Goal: Task Accomplishment & Management: Manage account settings

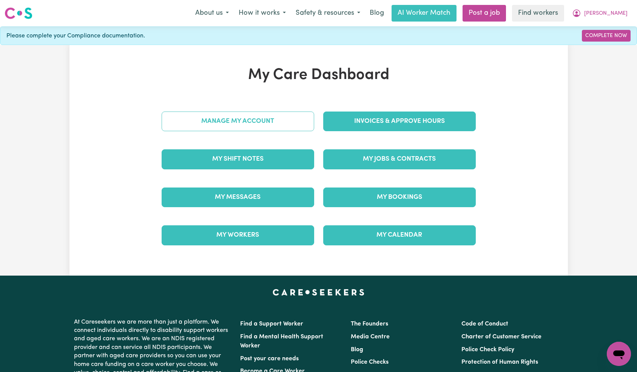
click at [277, 125] on link "Manage My Account" at bounding box center [238, 121] width 153 height 20
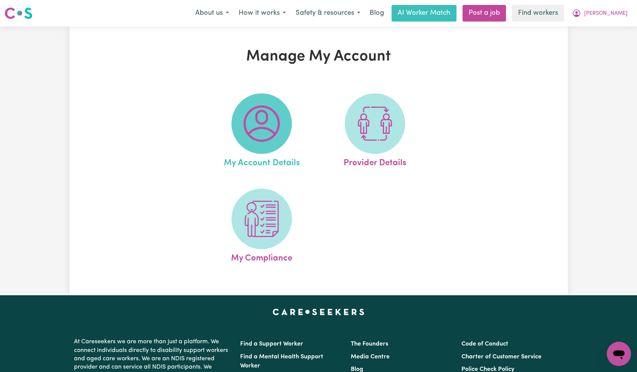
click at [263, 121] on img at bounding box center [262, 123] width 36 height 36
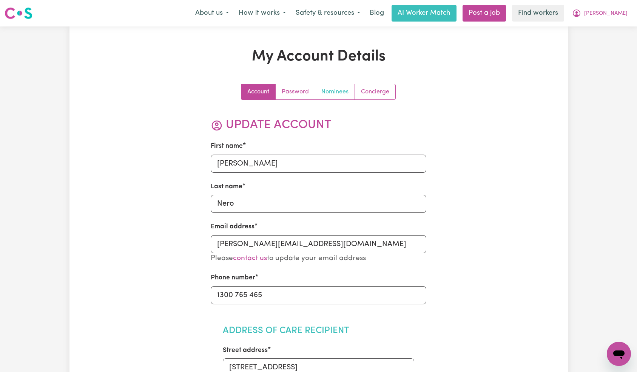
click at [328, 92] on link "Nominees" at bounding box center [335, 91] width 40 height 15
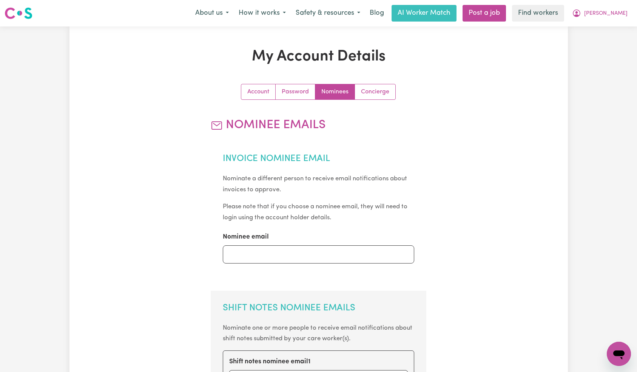
scroll to position [165, 0]
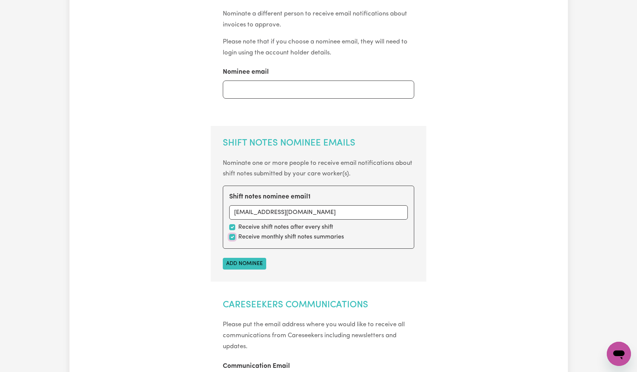
click at [231, 236] on input "checkbox" at bounding box center [232, 237] width 6 height 6
checkbox input "false"
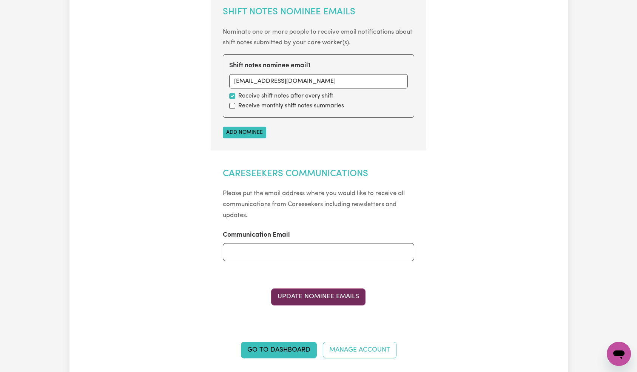
click at [314, 292] on button "Update Nominee Emails" at bounding box center [318, 296] width 94 height 17
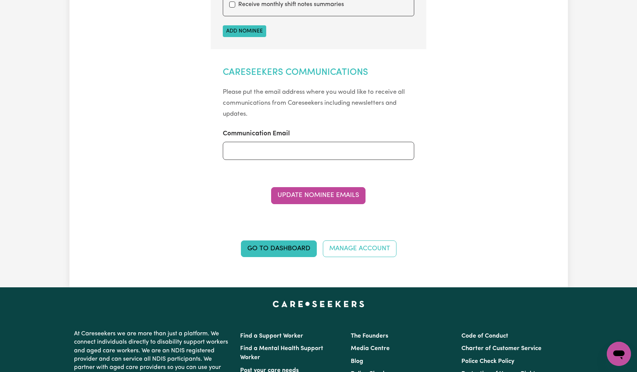
scroll to position [0, 0]
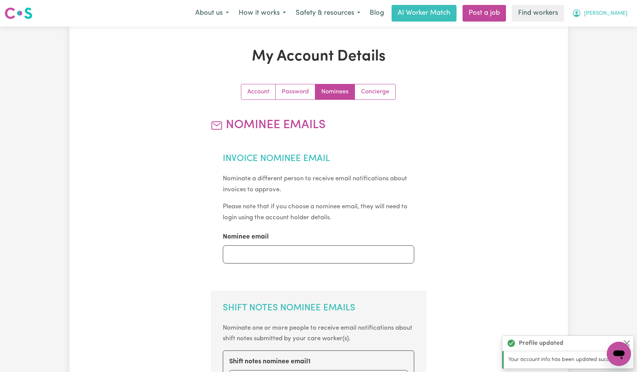
click at [617, 12] on span "[PERSON_NAME]" at bounding box center [605, 13] width 43 height 8
click at [607, 46] on link "Logout" at bounding box center [603, 43] width 60 height 14
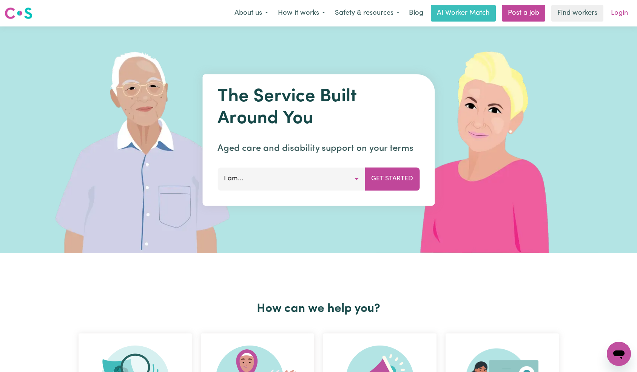
click at [623, 13] on link "Login" at bounding box center [620, 13] width 26 height 17
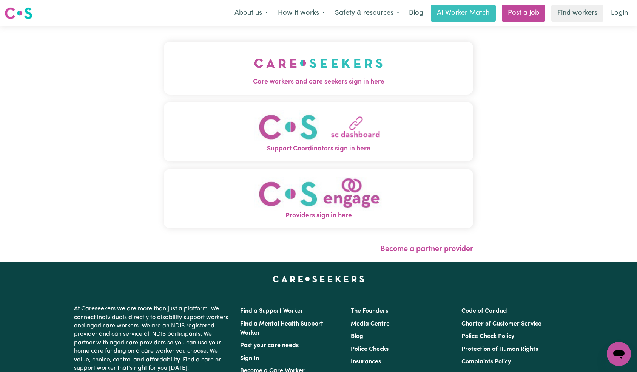
click at [254, 66] on img "Care workers and care seekers sign in here" at bounding box center [318, 63] width 129 height 28
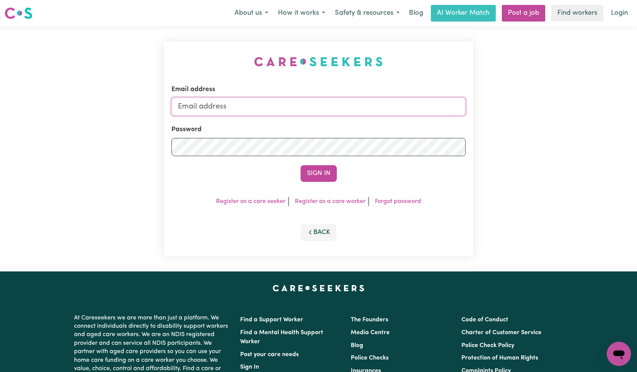
click at [286, 107] on input "Email address" at bounding box center [318, 106] width 295 height 18
type input "[EMAIL_ADDRESS][DOMAIN_NAME]"
click at [310, 172] on button "Sign In" at bounding box center [319, 173] width 36 height 17
